Goal: Find contact information: Find contact information

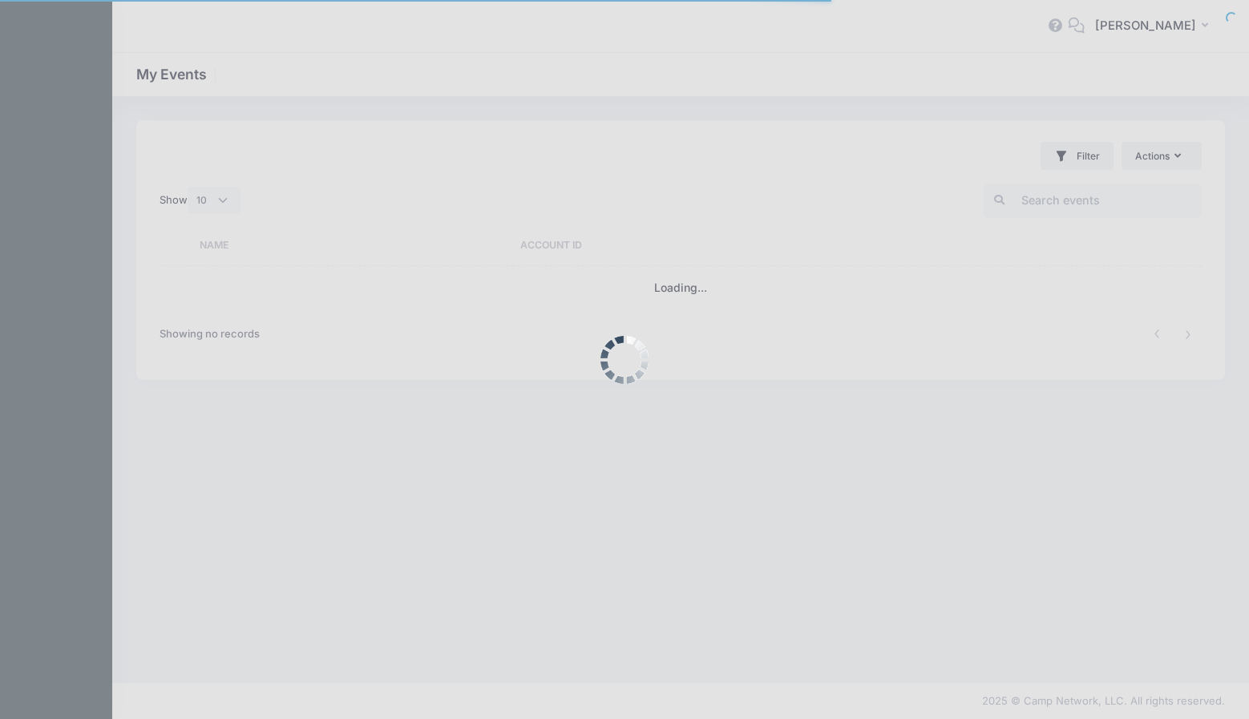
select select "10"
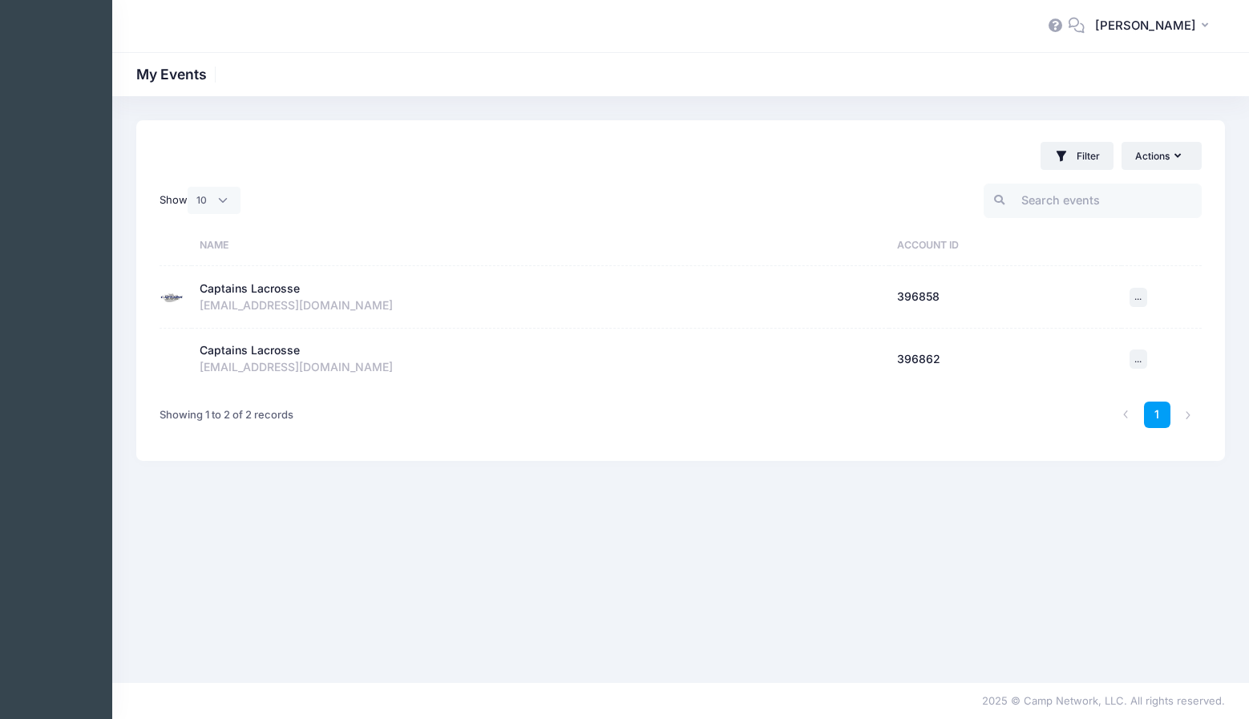
click at [288, 290] on div "Captains Lacrosse" at bounding box center [250, 289] width 100 height 17
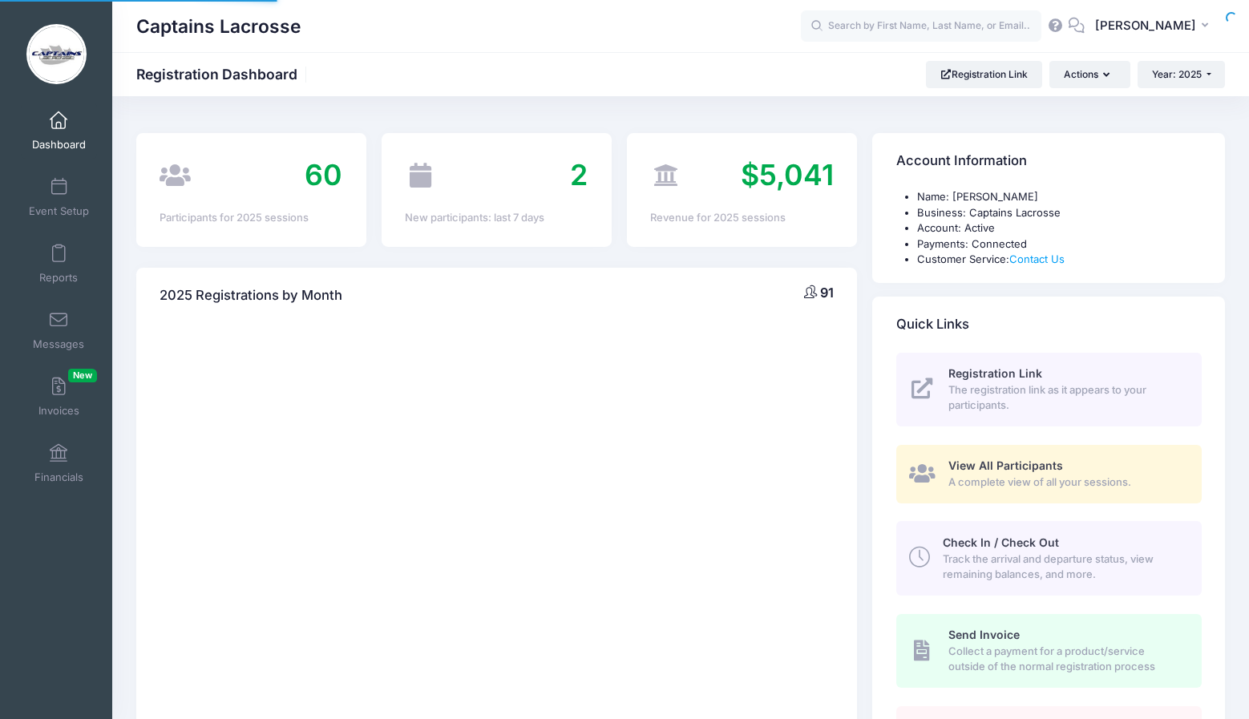
select select
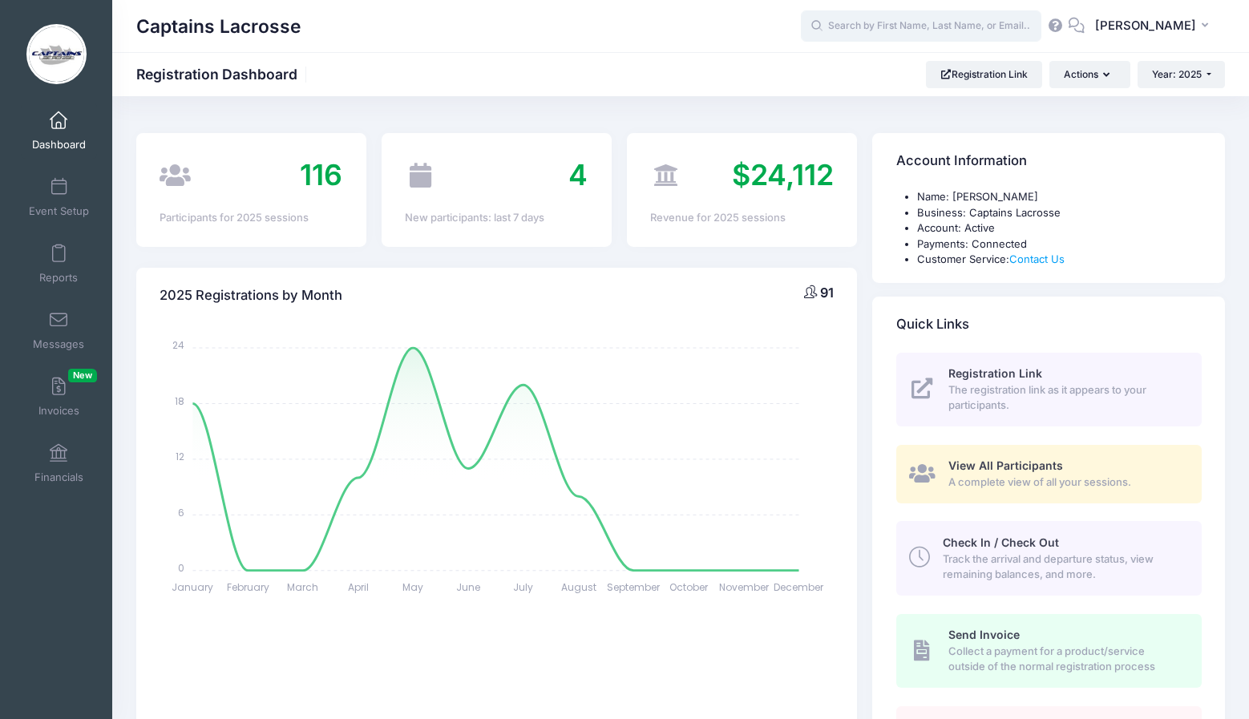
click at [924, 23] on input "text" at bounding box center [921, 26] width 241 height 32
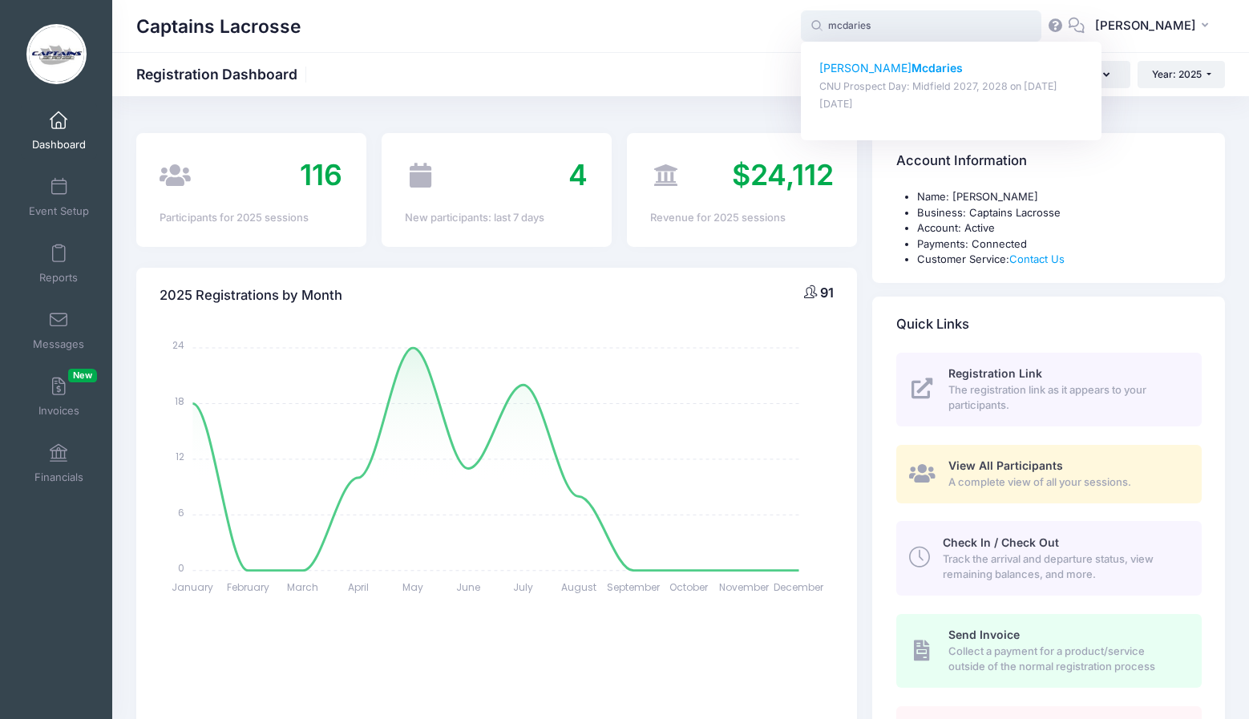
click at [912, 72] on strong "Mcdaries" at bounding box center [937, 68] width 51 height 14
type input "Tyler Mcdaries (CNU Prospect Day: Midfield 2027, 2028, Aug-23, 2025)"
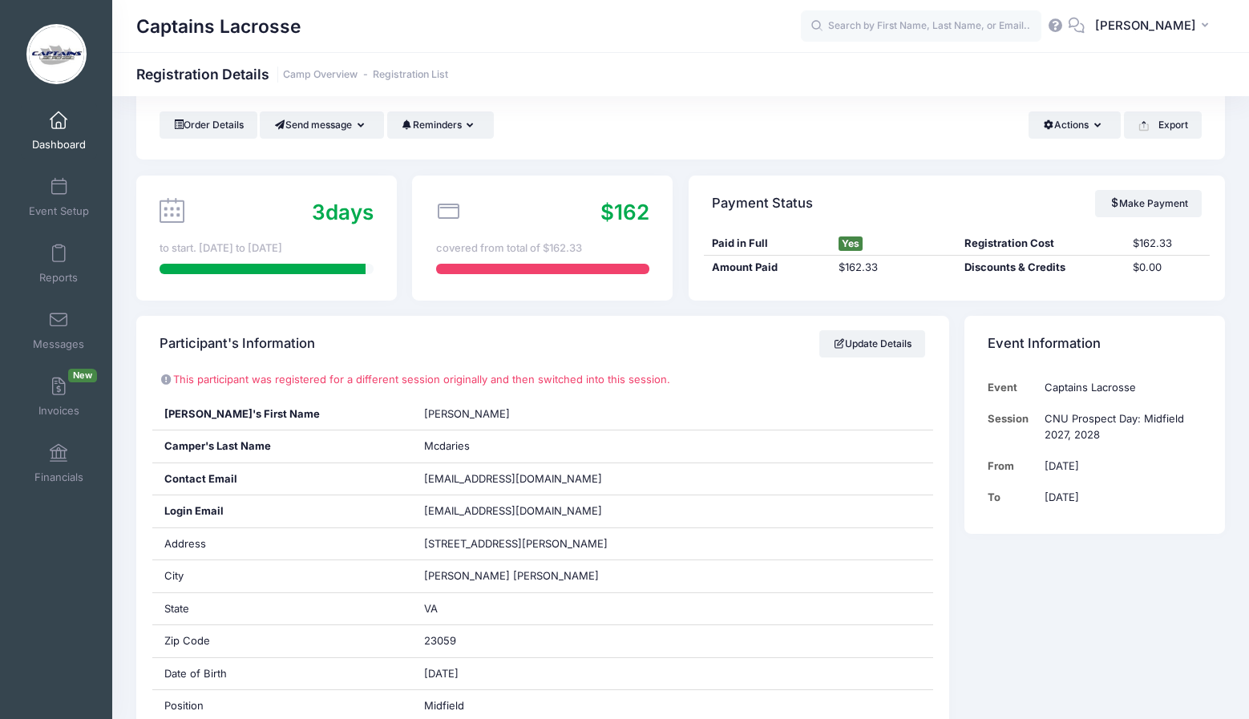
scroll to position [72, 0]
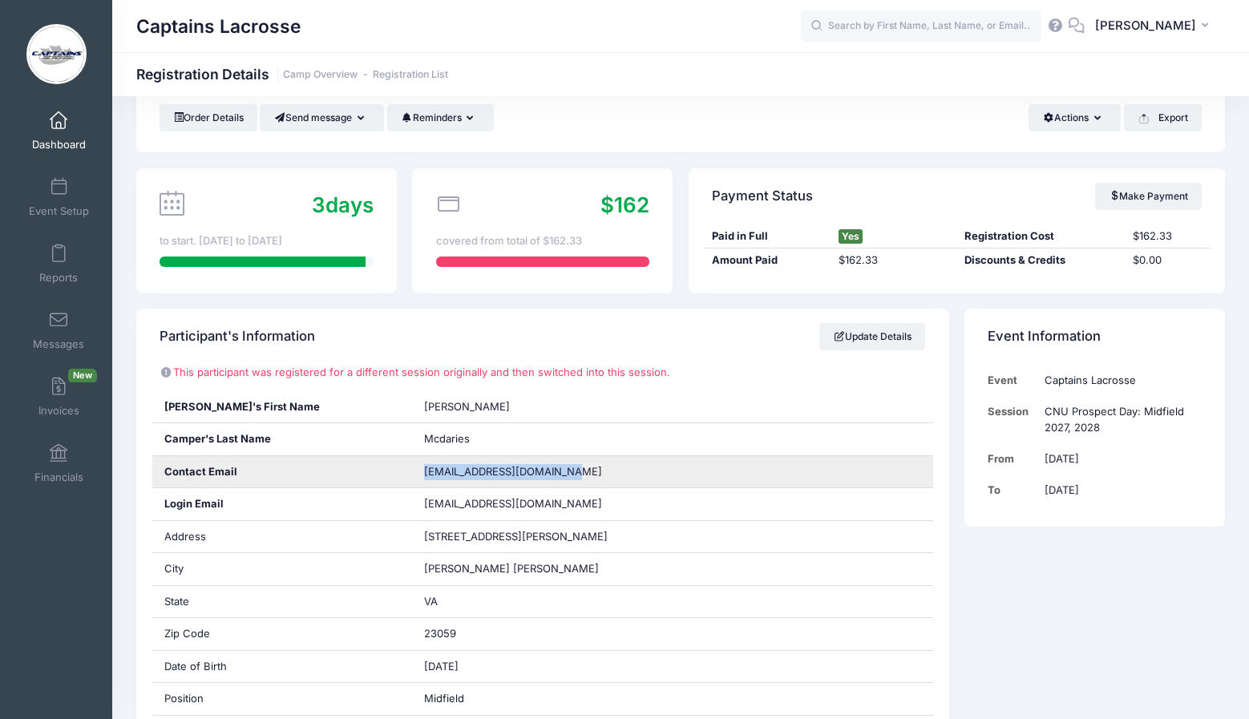
drag, startPoint x: 578, startPoint y: 468, endPoint x: 423, endPoint y: 474, distance: 155.7
click at [423, 474] on div "[EMAIL_ADDRESS][DOMAIN_NAME]" at bounding box center [672, 472] width 521 height 32
copy span "[EMAIL_ADDRESS][DOMAIN_NAME]"
